Goal: Information Seeking & Learning: Find specific fact

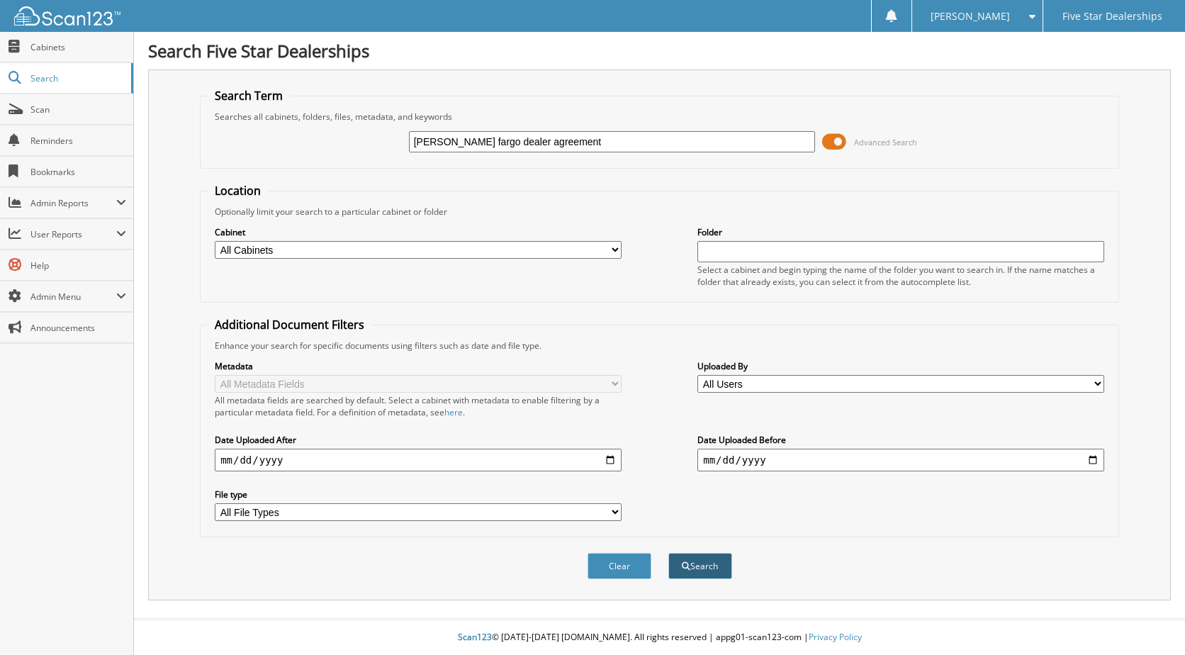
type input "[PERSON_NAME] fargo dealer agreement"
click at [705, 564] on button "Search" at bounding box center [700, 566] width 64 height 26
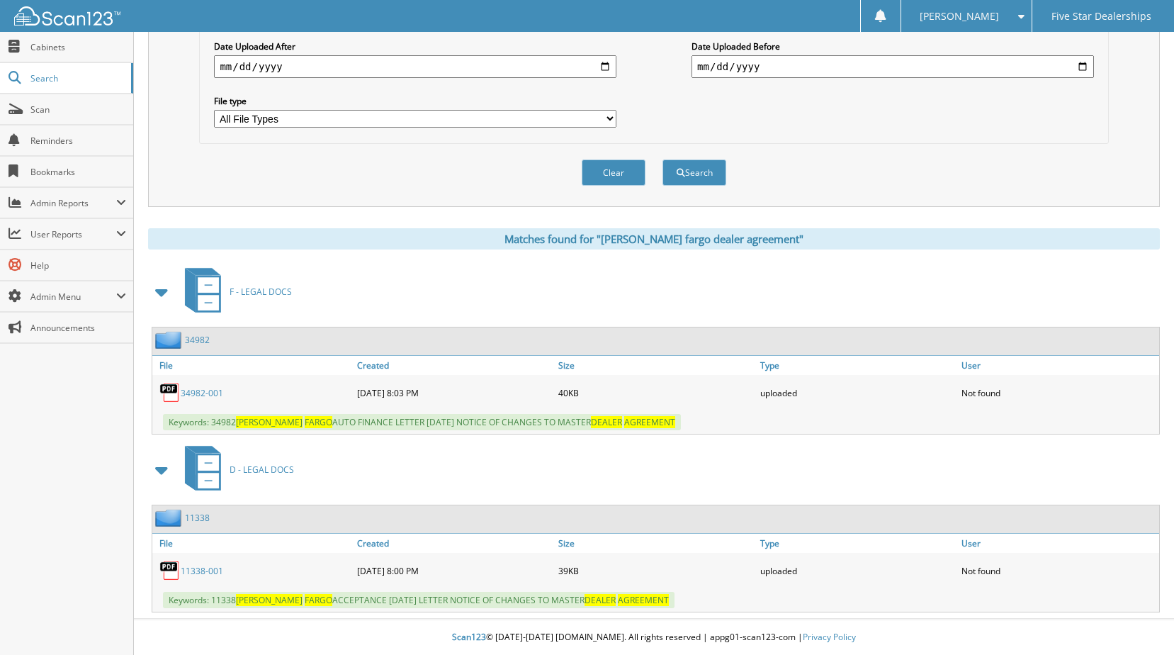
scroll to position [394, 0]
click at [199, 388] on link "34982-001" at bounding box center [202, 393] width 43 height 12
